Goal: Task Accomplishment & Management: Manage account settings

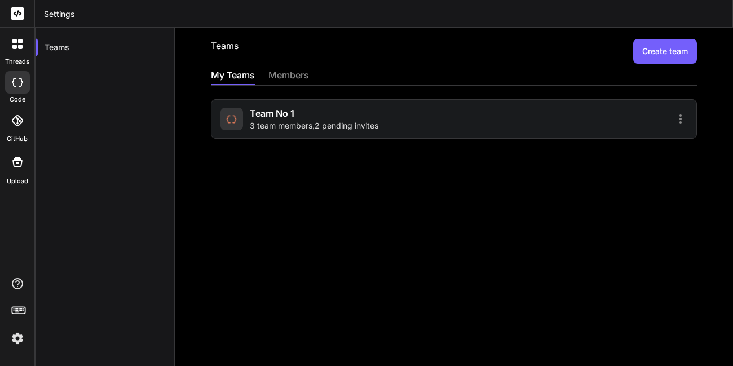
click at [310, 121] on span "3 team members , 2 pending invites" at bounding box center [314, 125] width 129 height 11
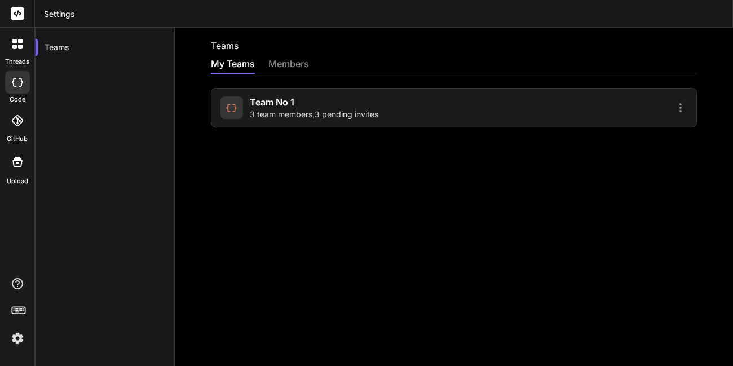
click at [335, 109] on span "3 team members , 3 pending invites" at bounding box center [314, 114] width 129 height 11
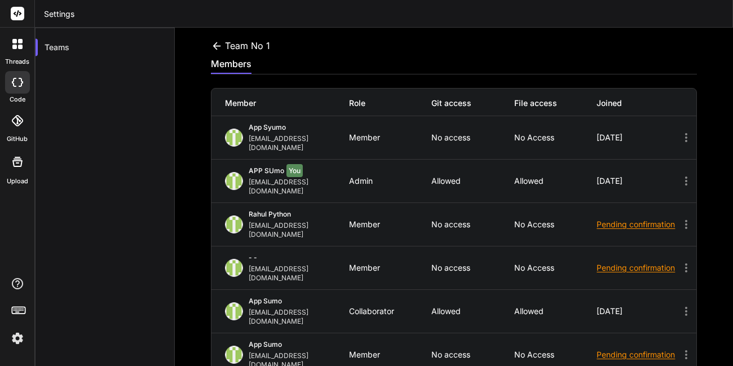
click at [679, 218] on icon at bounding box center [686, 225] width 14 height 14
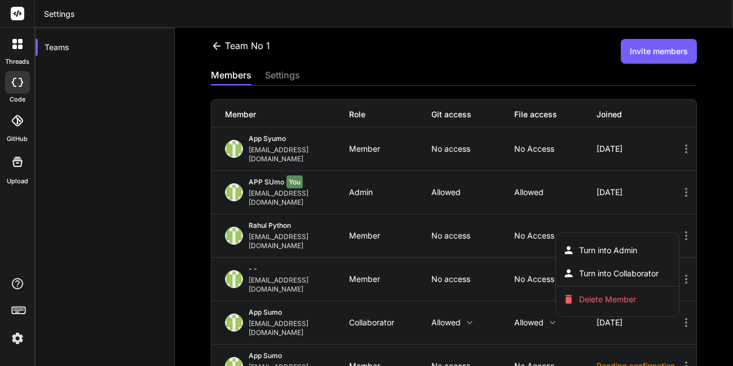
click at [679, 202] on div at bounding box center [366, 183] width 733 height 366
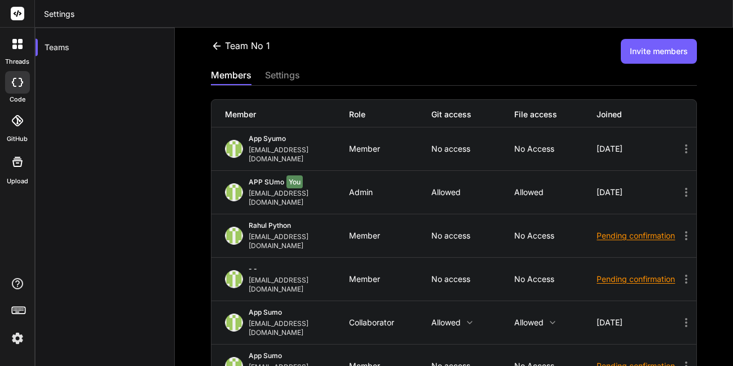
click at [679, 229] on icon at bounding box center [686, 236] width 14 height 14
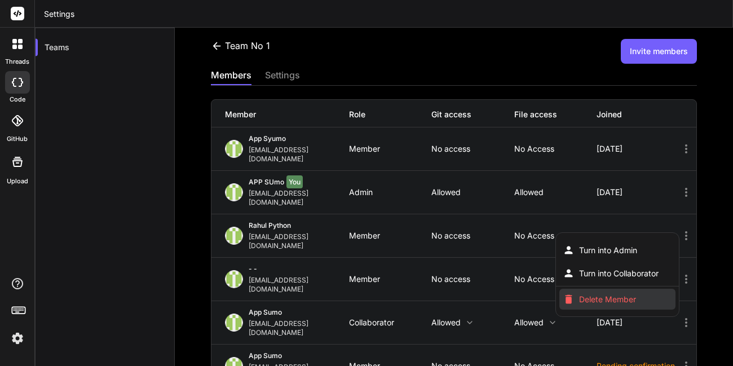
click at [614, 294] on span "Delete Member" at bounding box center [607, 299] width 57 height 11
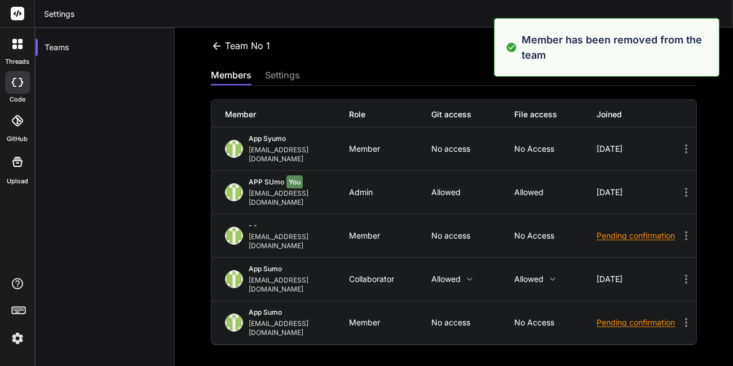
click at [679, 229] on icon at bounding box center [686, 236] width 14 height 14
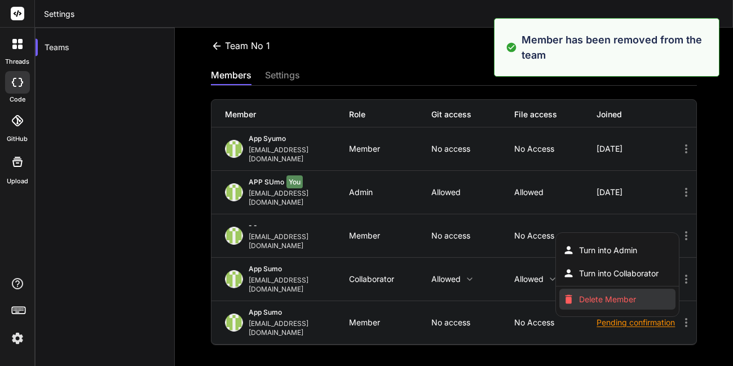
click at [595, 289] on li "Delete Member" at bounding box center [617, 299] width 116 height 21
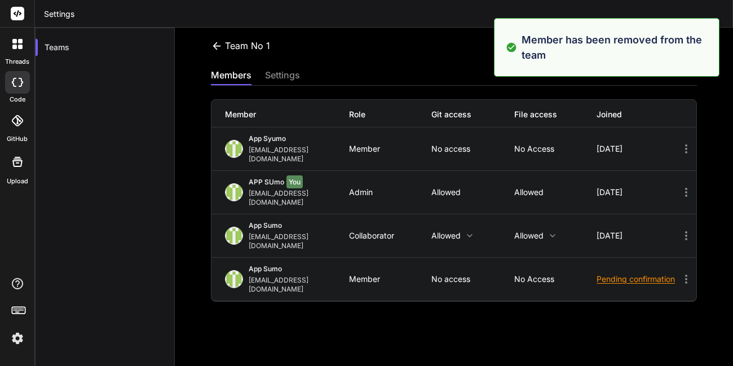
click at [679, 272] on icon at bounding box center [686, 279] width 14 height 14
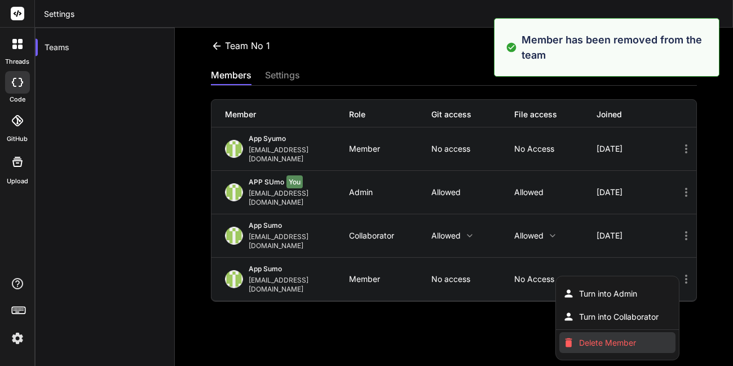
click at [607, 337] on span "Delete Member" at bounding box center [607, 342] width 57 height 11
